Goal: Information Seeking & Learning: Check status

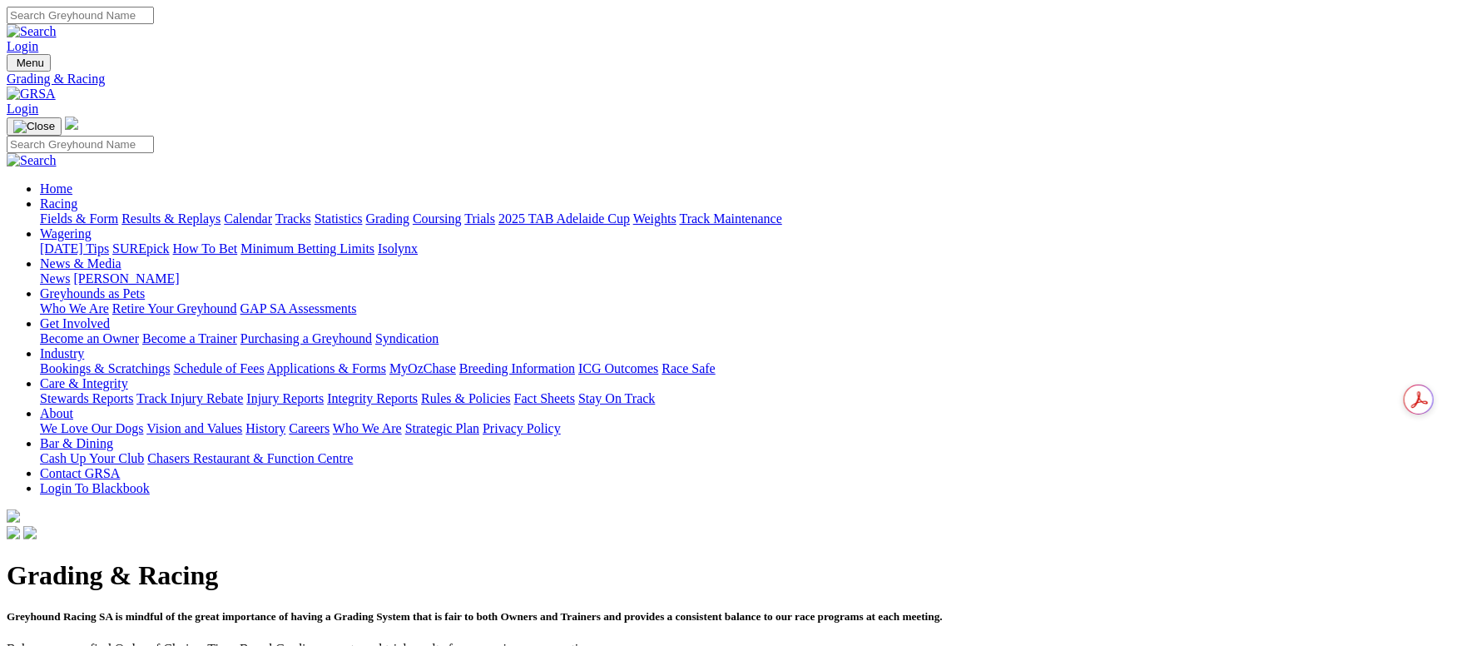
click at [77, 196] on link "Racing" at bounding box center [58, 203] width 37 height 14
click at [133, 391] on link "Stewards Reports" at bounding box center [86, 398] width 93 height 14
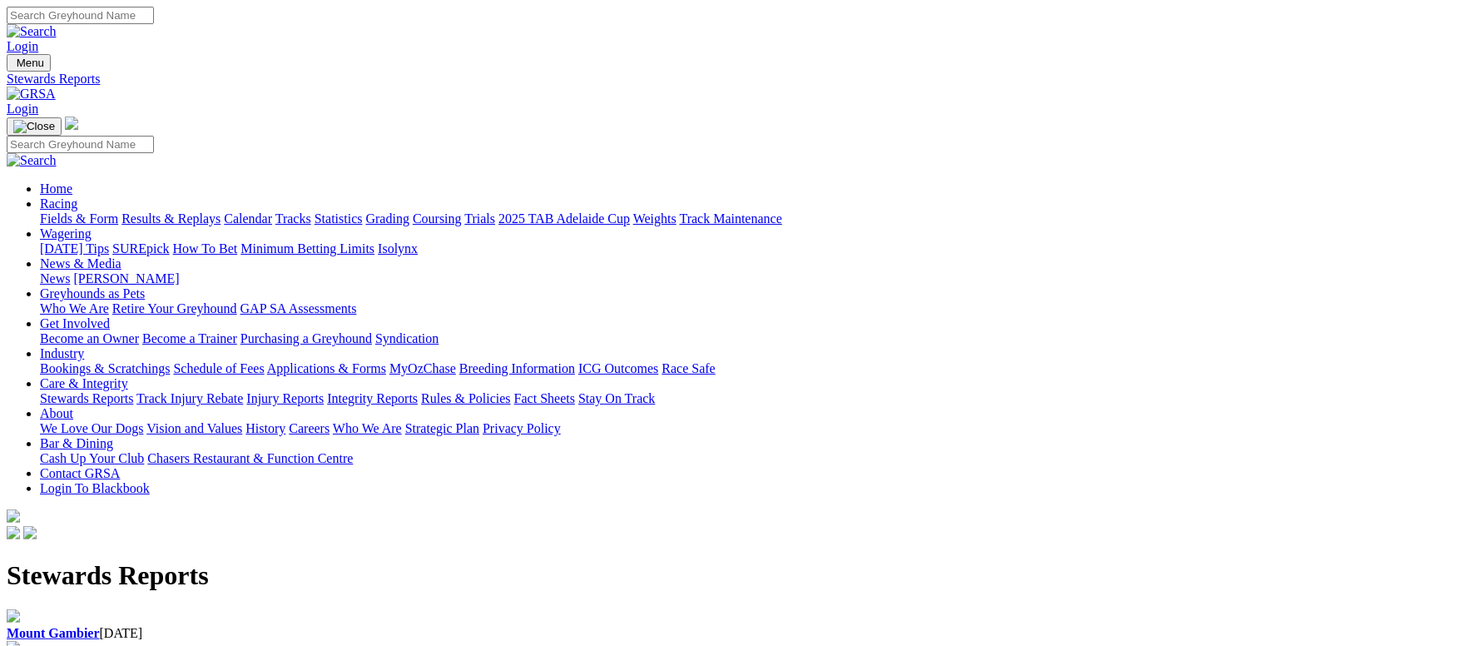
click at [541, 641] on div "[GEOGRAPHIC_DATA] [DATE]" at bounding box center [731, 657] width 1449 height 32
click at [77, 196] on link "Racing" at bounding box center [58, 203] width 37 height 14
click at [118, 211] on link "Fields & Form" at bounding box center [79, 218] width 78 height 14
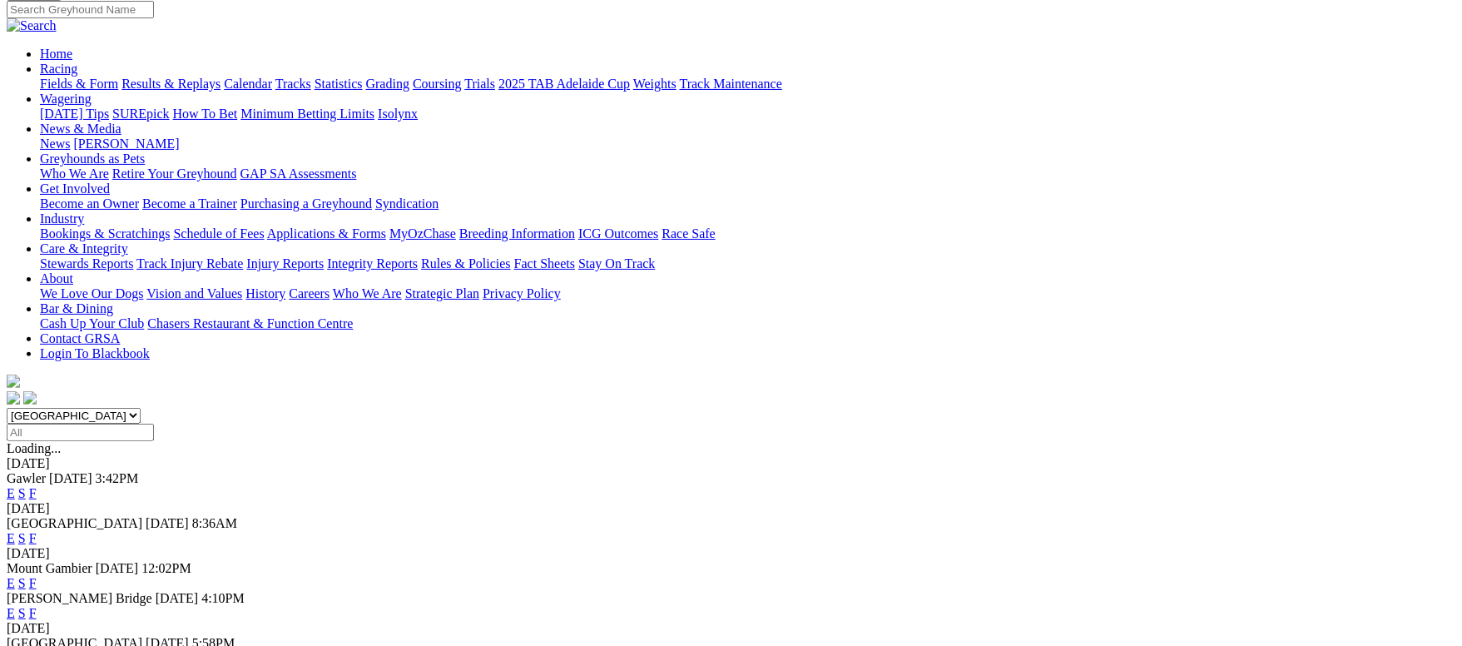
scroll to position [250, 0]
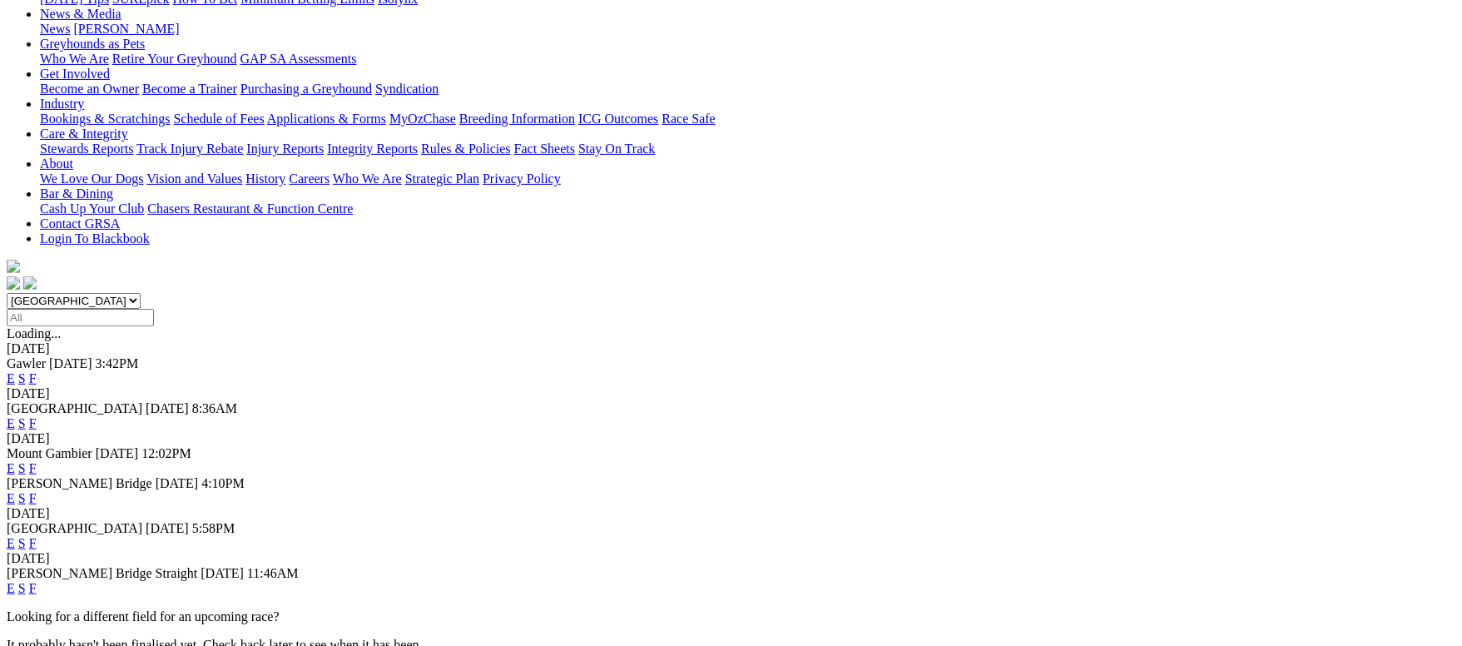
click at [37, 416] on link "F" at bounding box center [32, 423] width 7 height 14
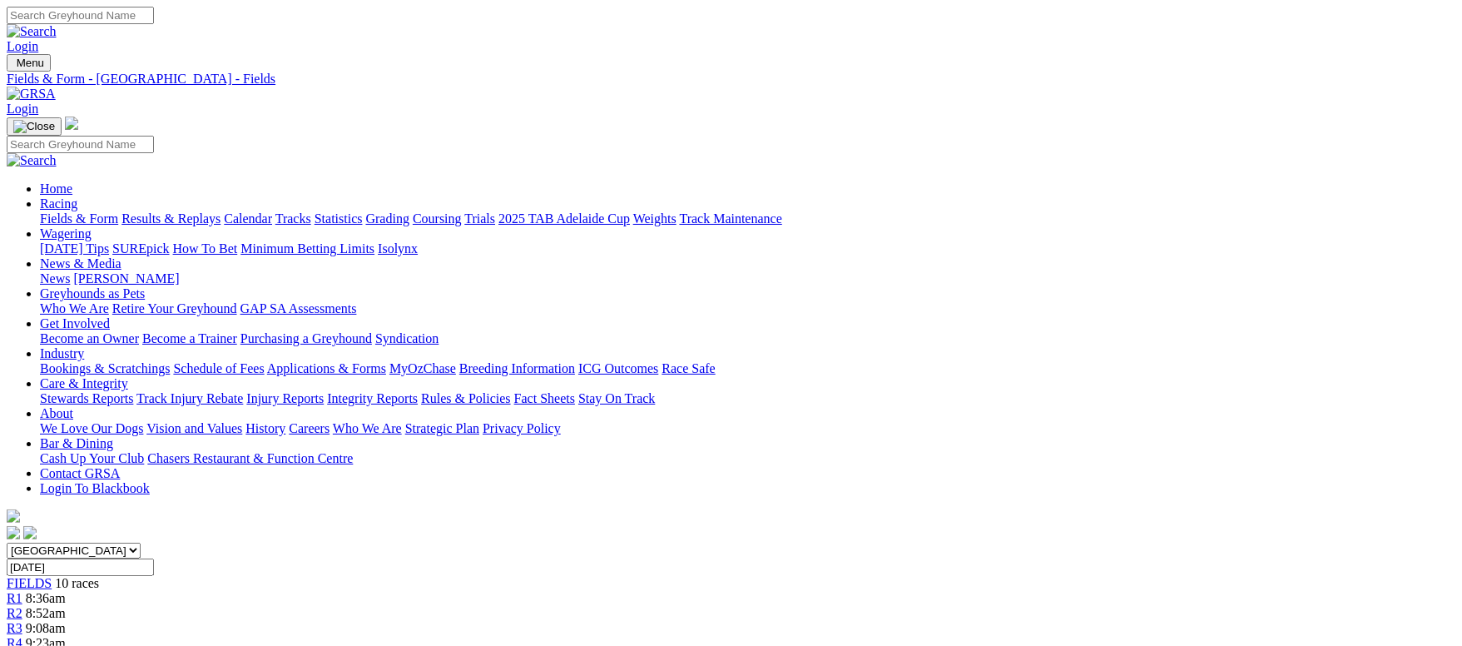
click at [118, 211] on link "Fields & Form" at bounding box center [79, 218] width 78 height 14
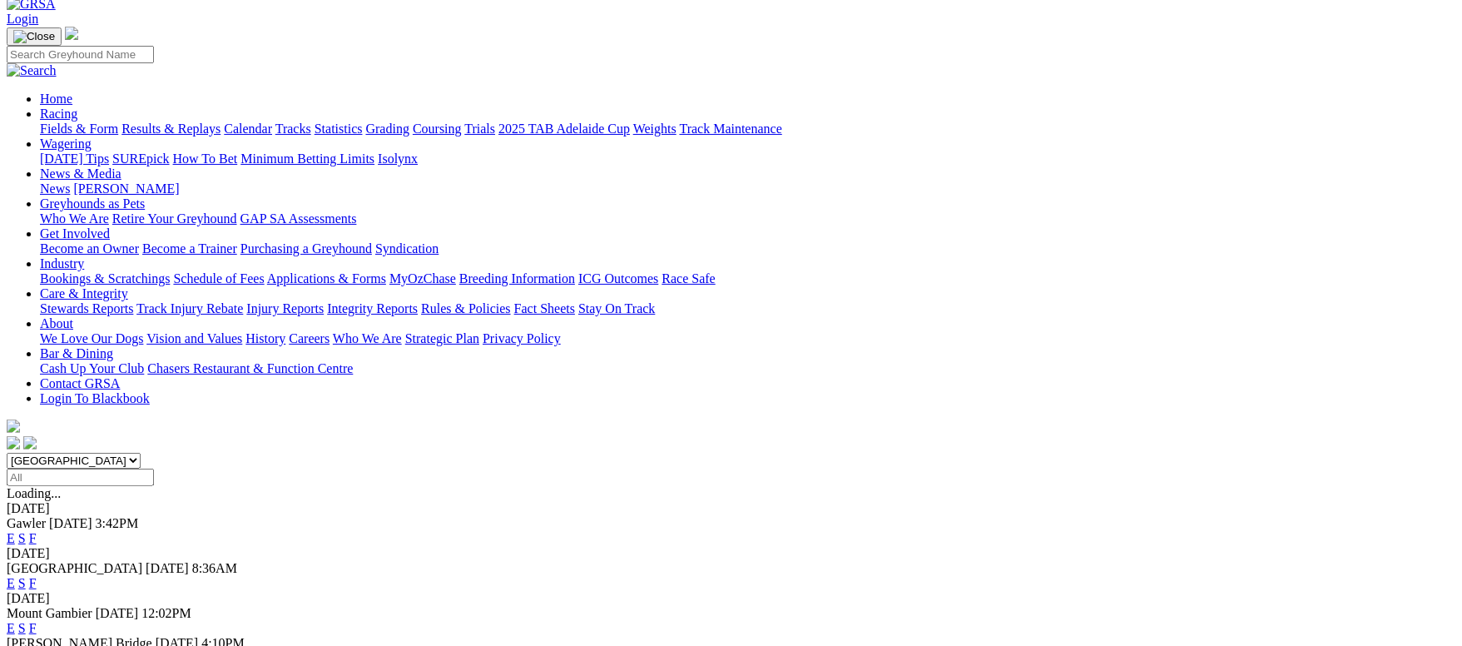
scroll to position [250, 0]
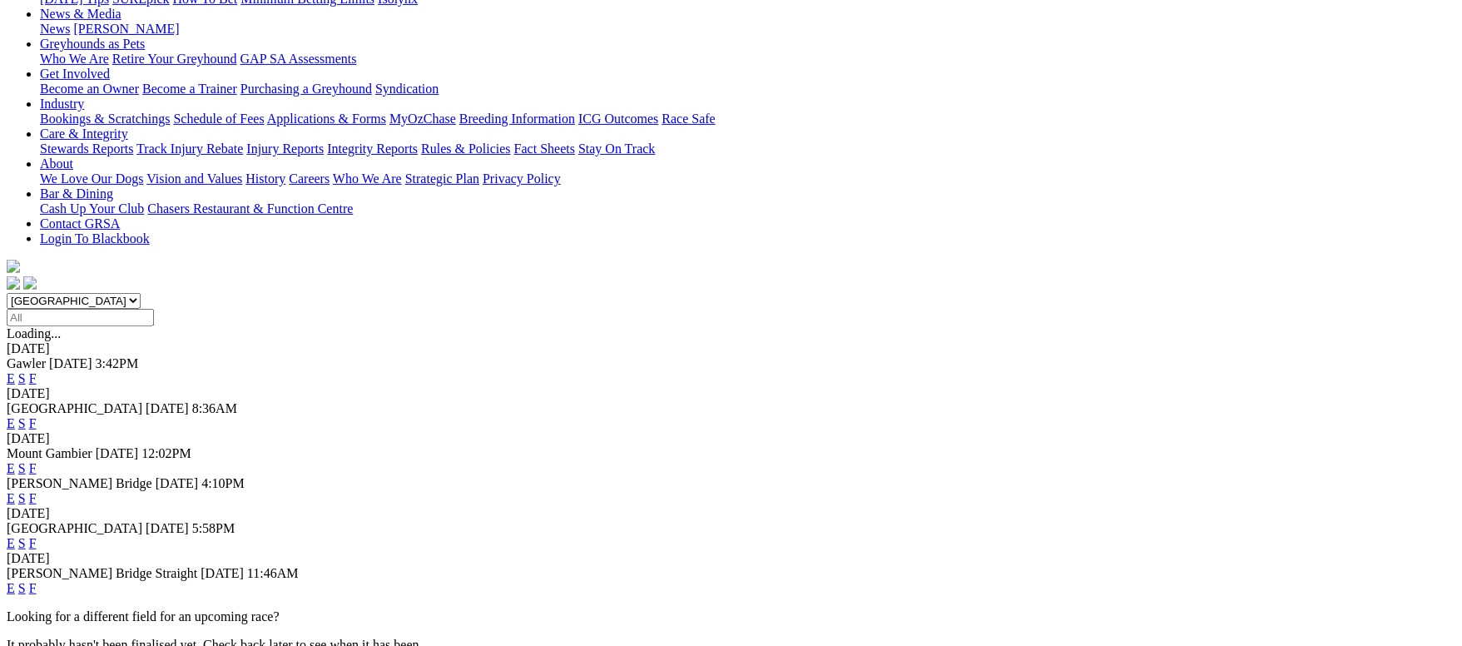
click at [37, 491] on link "F" at bounding box center [32, 498] width 7 height 14
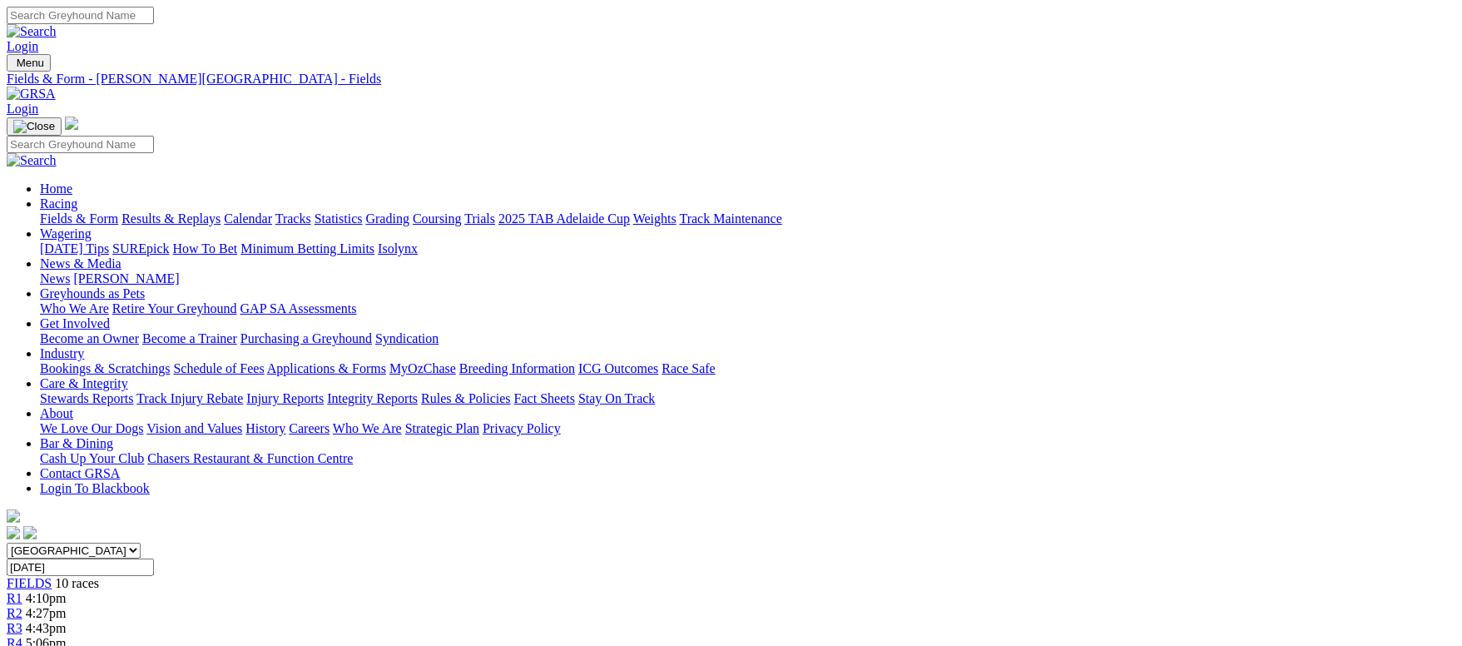
click at [118, 211] on link "Fields & Form" at bounding box center [79, 218] width 78 height 14
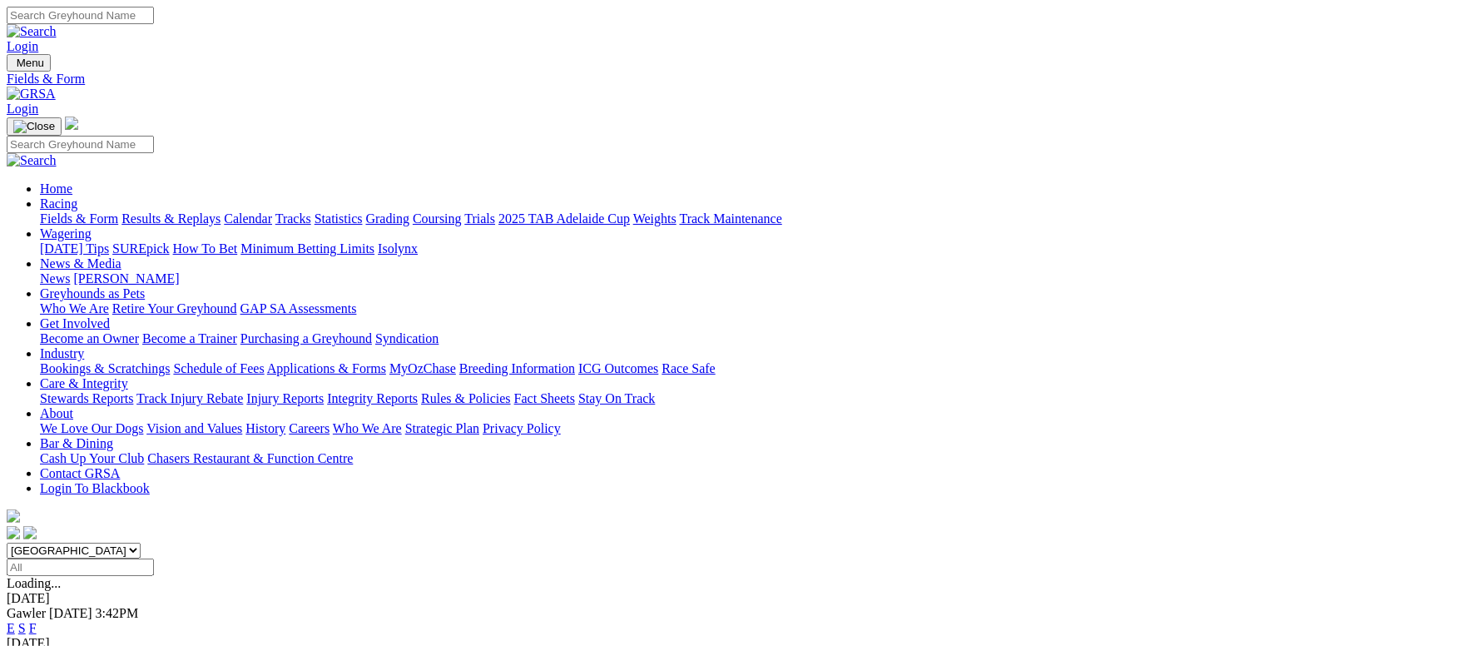
click at [118, 211] on link "Fields & Form" at bounding box center [79, 218] width 78 height 14
click at [220, 211] on link "Results & Replays" at bounding box center [170, 218] width 99 height 14
click at [462, 211] on link "Coursing" at bounding box center [437, 218] width 49 height 14
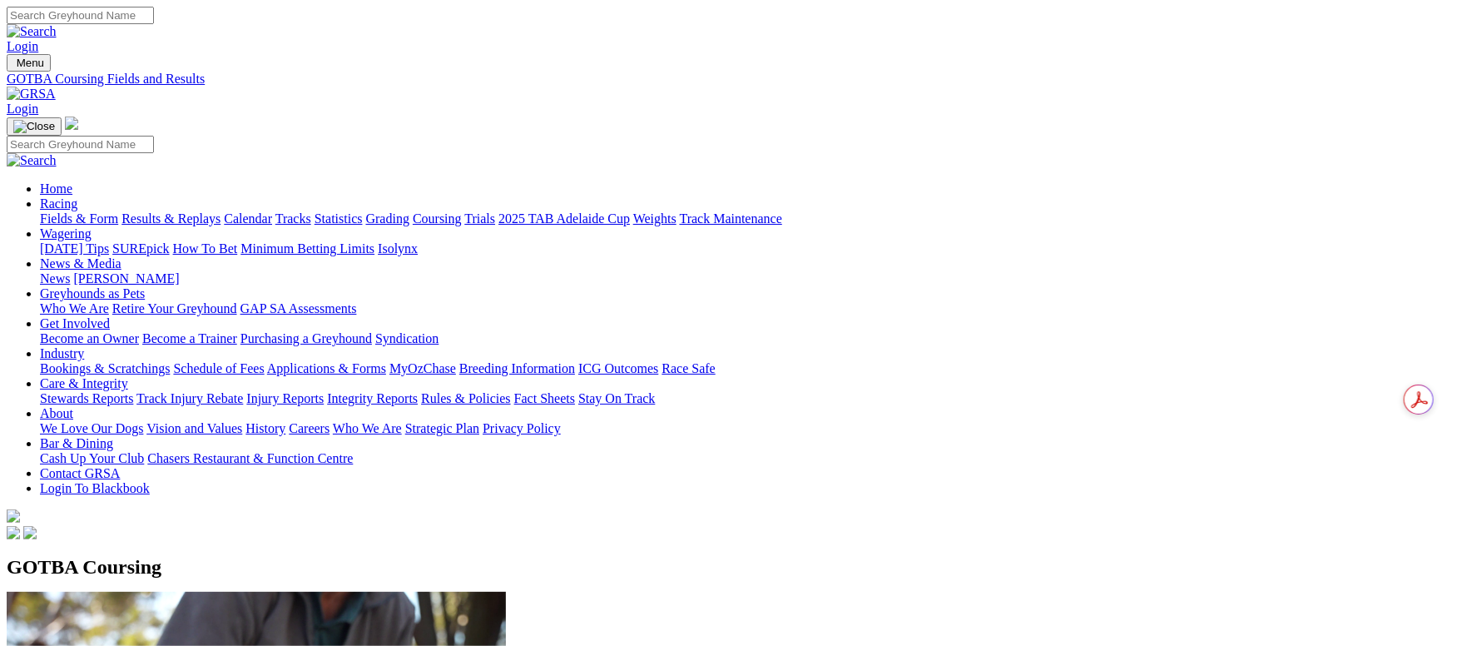
click at [272, 211] on link "Calendar" at bounding box center [248, 218] width 48 height 14
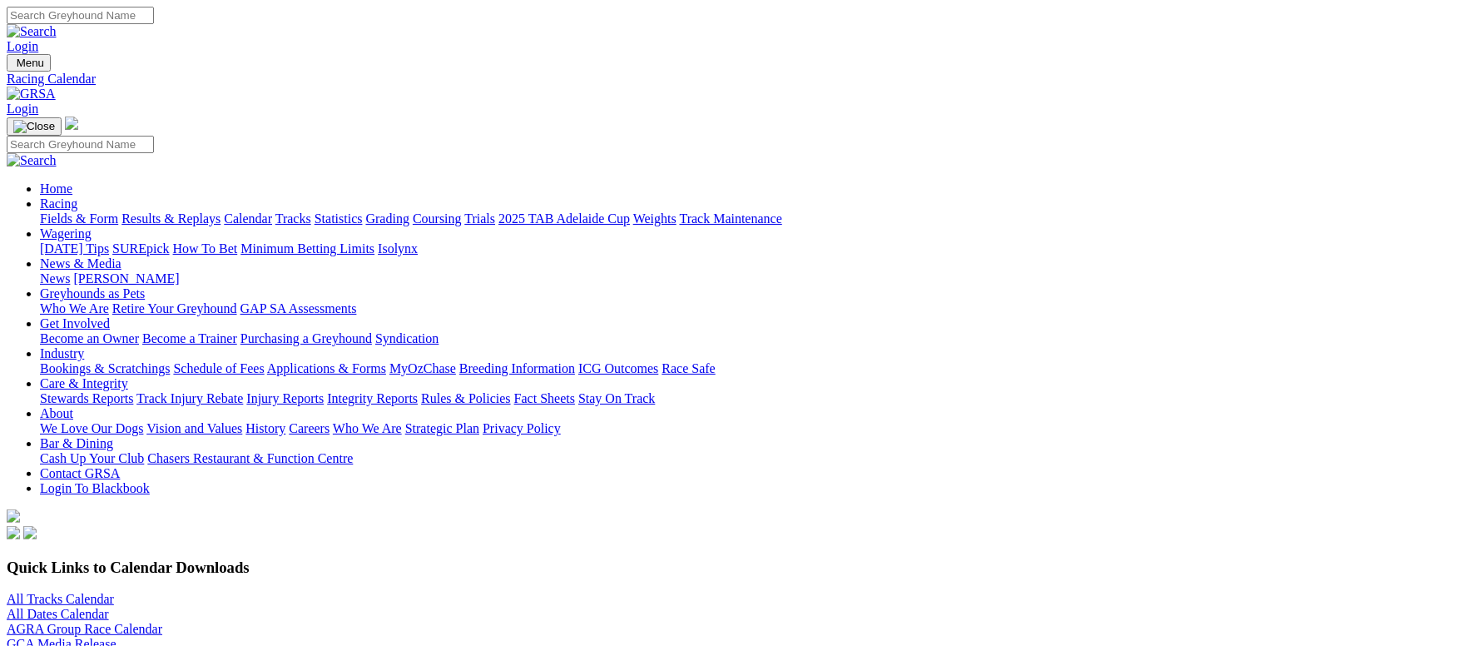
click at [220, 211] on link "Results & Replays" at bounding box center [170, 218] width 99 height 14
